Goal: Understand process/instructions: Learn about a topic

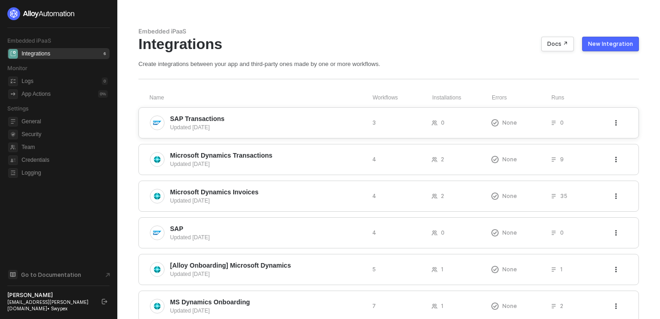
click at [263, 134] on div "SAP Transactions Updated 5 days ago 3 0 None 0" at bounding box center [388, 122] width 501 height 31
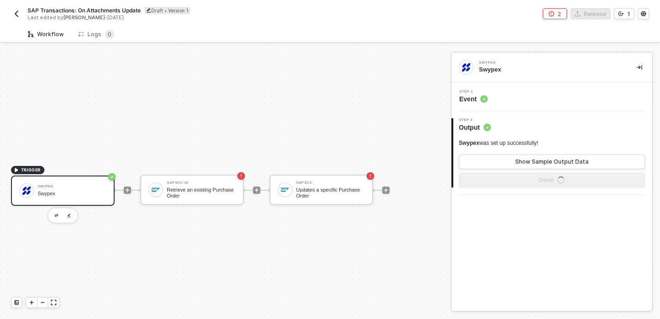
scroll to position [17, 0]
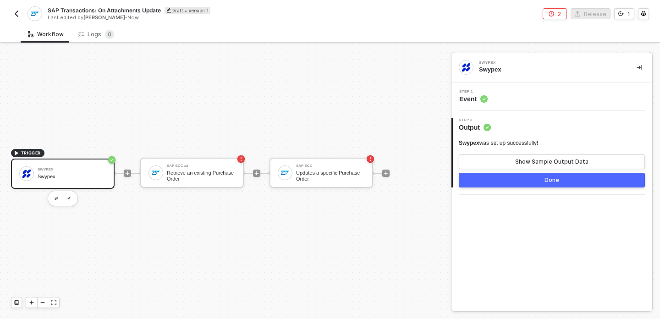
click at [75, 174] on div "Swypex" at bounding box center [72, 177] width 69 height 6
click at [228, 180] on div "Retrieve an existing Purchase Order" at bounding box center [201, 175] width 69 height 11
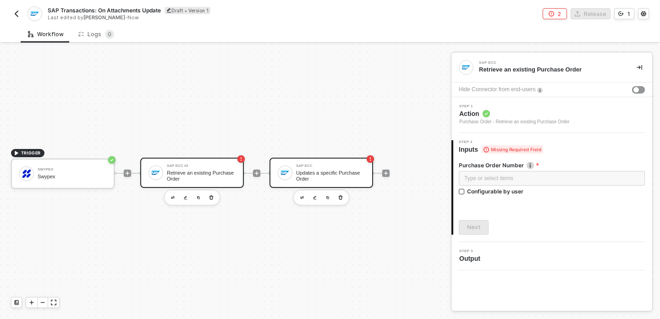
click at [337, 182] on div "SAP ECC Updates a specific Purchase Order" at bounding box center [322, 173] width 104 height 30
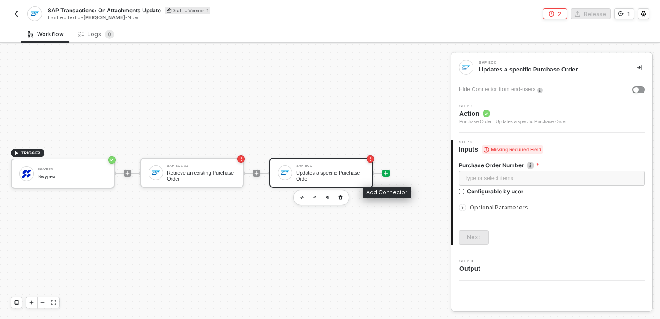
click at [388, 174] on icon "icon-play" at bounding box center [386, 174] width 6 height 6
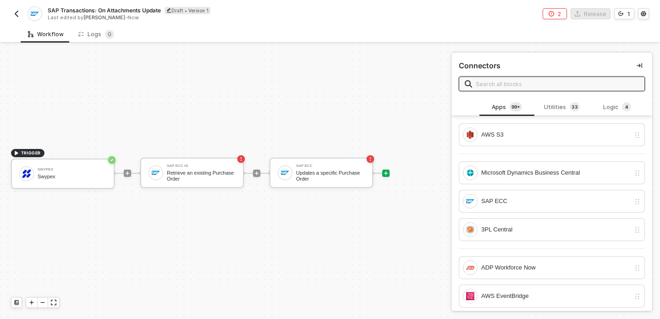
click at [376, 107] on div "TRIGGER Swypex Swypex SAP ECC #2 Retrieve an existing Purchase Order SAP ECC Up…" at bounding box center [223, 174] width 447 height 292
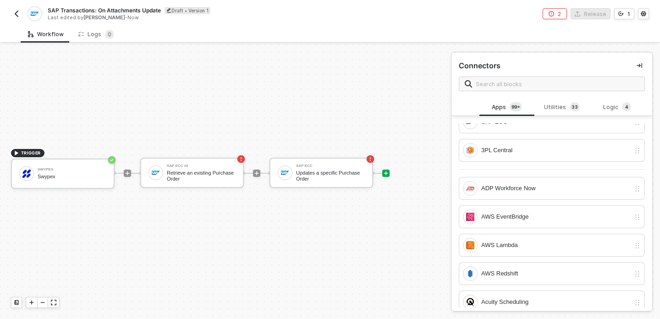
scroll to position [2, 0]
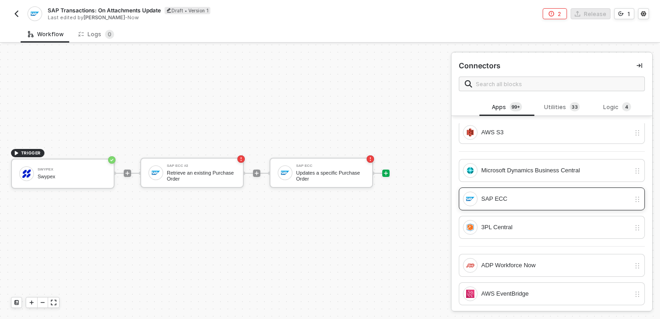
click at [510, 201] on div "SAP ECC" at bounding box center [555, 199] width 149 height 10
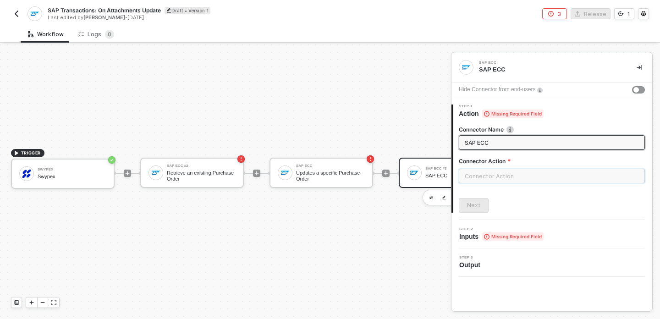
click at [528, 181] on input "text" at bounding box center [552, 176] width 186 height 15
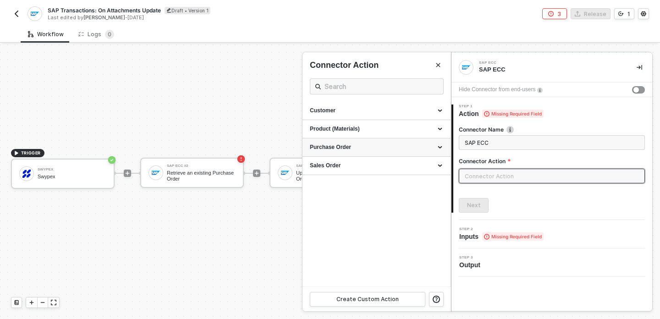
click at [394, 149] on div "Purchase Order" at bounding box center [376, 148] width 133 height 8
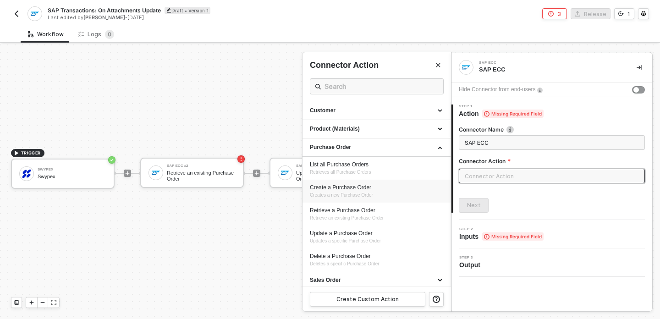
scroll to position [3, 0]
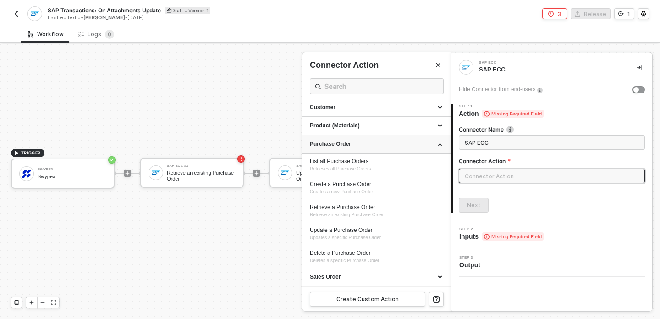
click at [441, 144] on div "Purchase Order" at bounding box center [376, 144] width 133 height 8
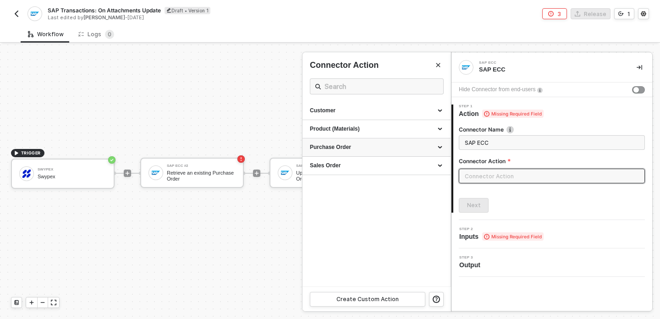
click at [408, 153] on div "Purchase Order" at bounding box center [377, 147] width 148 height 18
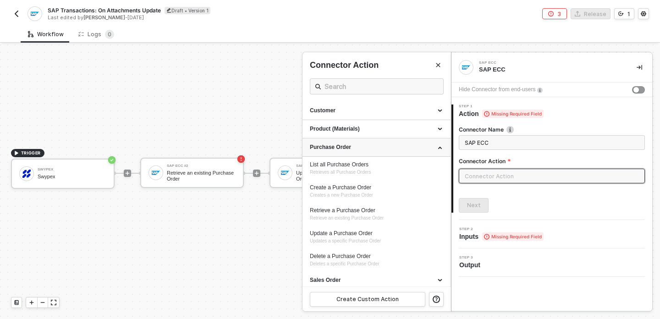
click at [393, 150] on div "Purchase Order" at bounding box center [376, 148] width 133 height 8
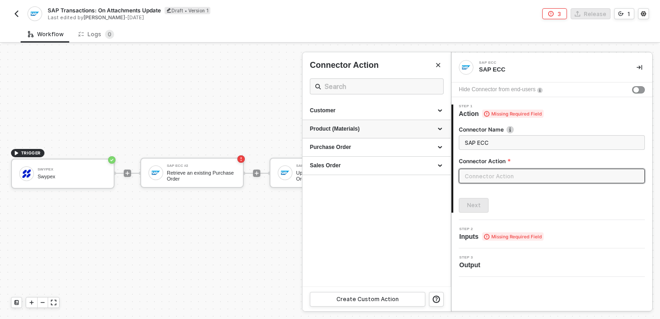
click at [380, 129] on div "Product (Materials)" at bounding box center [376, 129] width 133 height 8
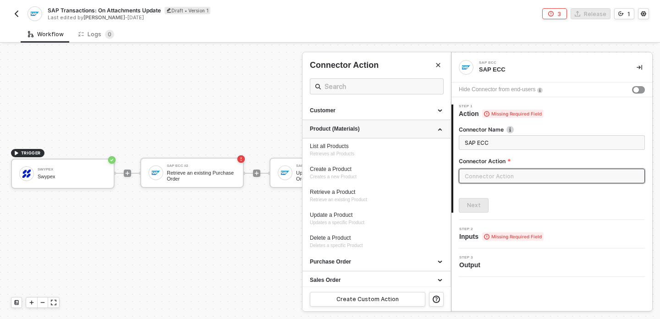
click at [380, 129] on div "Product (Materials)" at bounding box center [376, 129] width 133 height 8
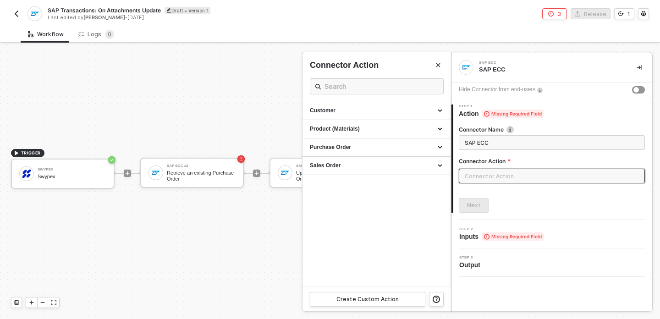
click at [219, 257] on div at bounding box center [330, 181] width 660 height 275
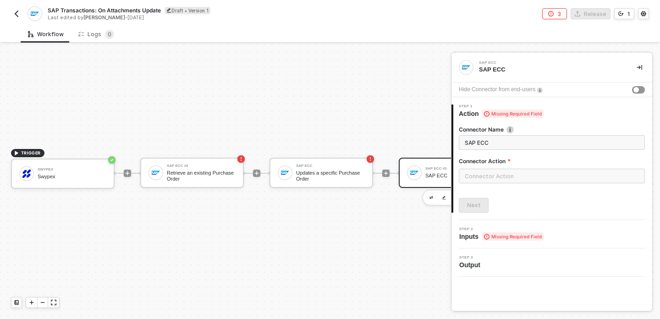
click at [410, 179] on div at bounding box center [414, 173] width 15 height 15
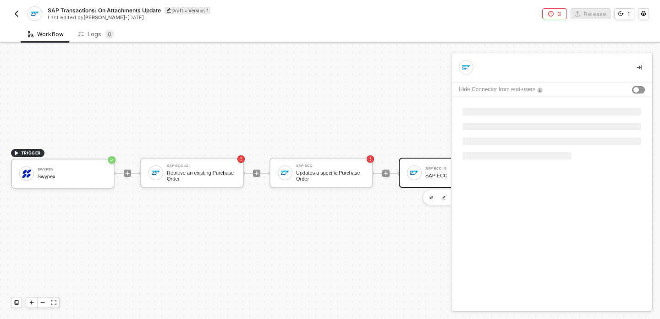
click at [414, 221] on div "TRIGGER Swypex Swypex SAP ECC #2 Retrieve an existing Purchase Order SAP ECC Up…" at bounding box center [259, 174] width 519 height 292
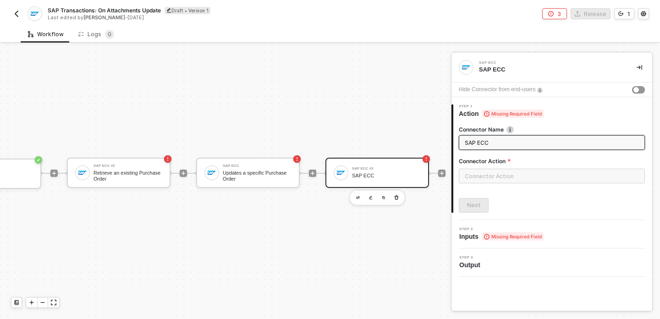
scroll to position [17, 125]
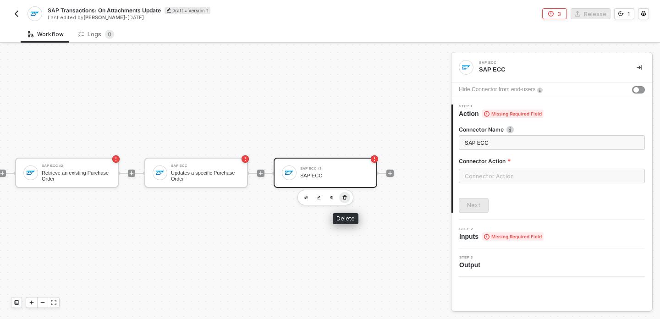
click at [344, 198] on icon "button" at bounding box center [345, 197] width 6 height 7
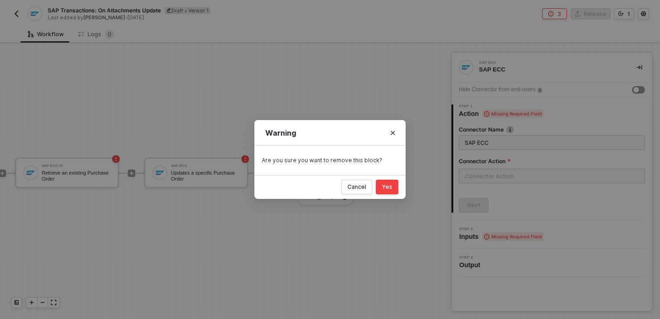
click at [384, 183] on div "Yes" at bounding box center [387, 186] width 11 height 7
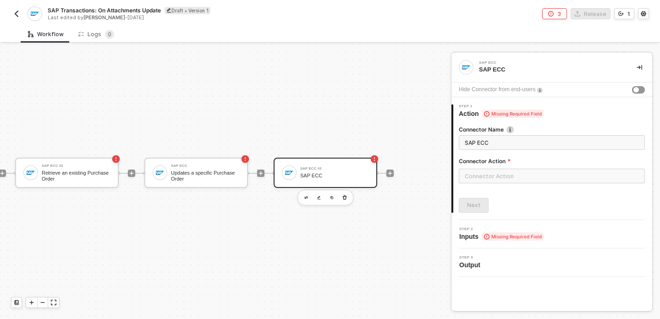
scroll to position [17, 0]
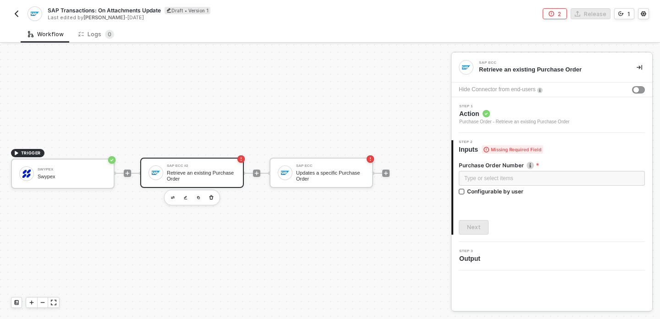
click at [169, 82] on div "TRIGGER Swypex Swypex SAP ECC #2 Retrieve an existing Purchase Order SAP ECC Up…" at bounding box center [223, 174] width 447 height 292
click at [17, 17] on img "button" at bounding box center [16, 13] width 7 height 7
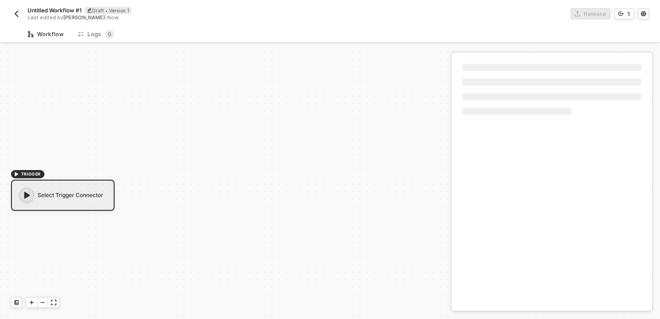
scroll to position [17, 0]
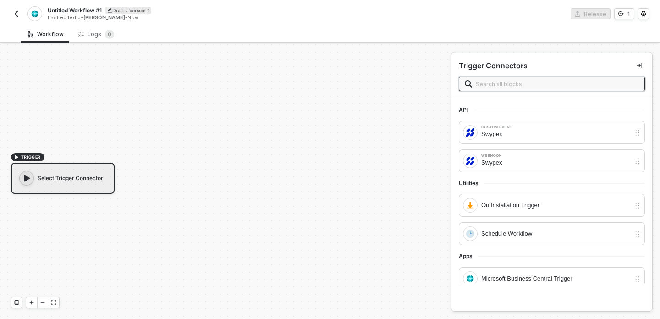
click at [121, 128] on div "TRIGGER Select Trigger Connector" at bounding box center [223, 174] width 447 height 292
click at [330, 131] on div "TRIGGER Select Trigger Connector" at bounding box center [223, 174] width 447 height 292
click at [363, 131] on div "TRIGGER Select Trigger Connector" at bounding box center [223, 174] width 447 height 292
